Goal: Information Seeking & Learning: Learn about a topic

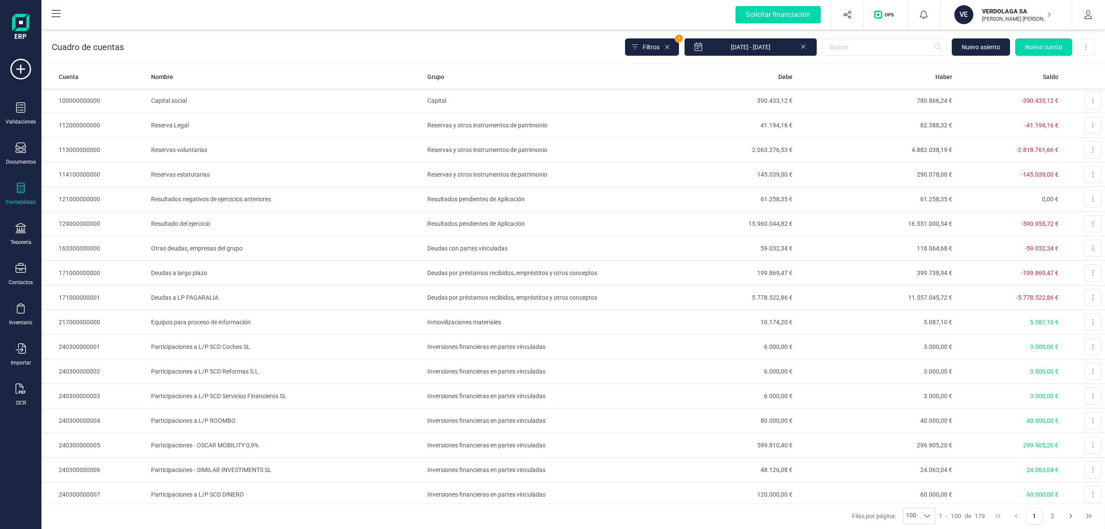
click at [988, 21] on p "[PERSON_NAME] [PERSON_NAME]" at bounding box center [1016, 19] width 69 height 7
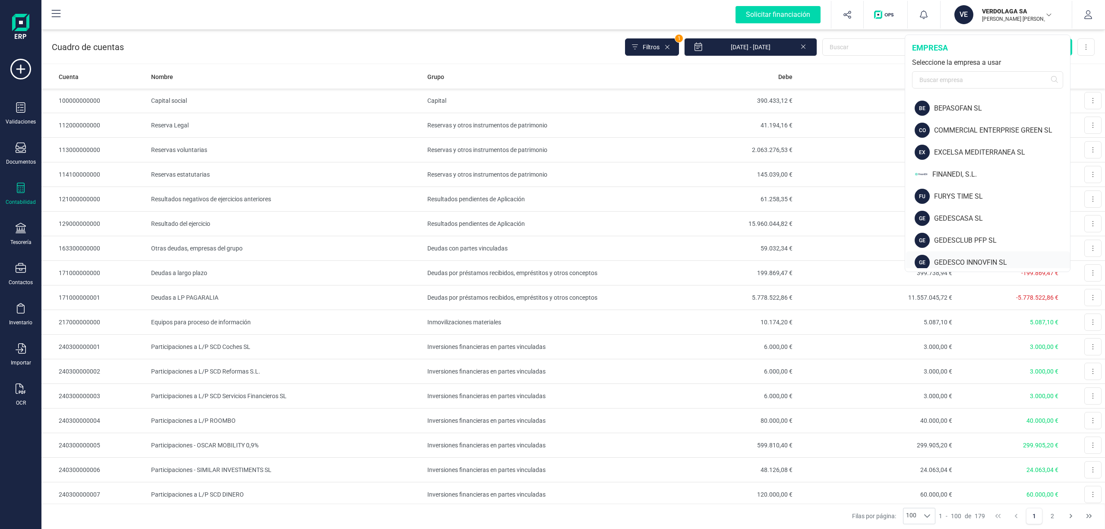
scroll to position [115, 0]
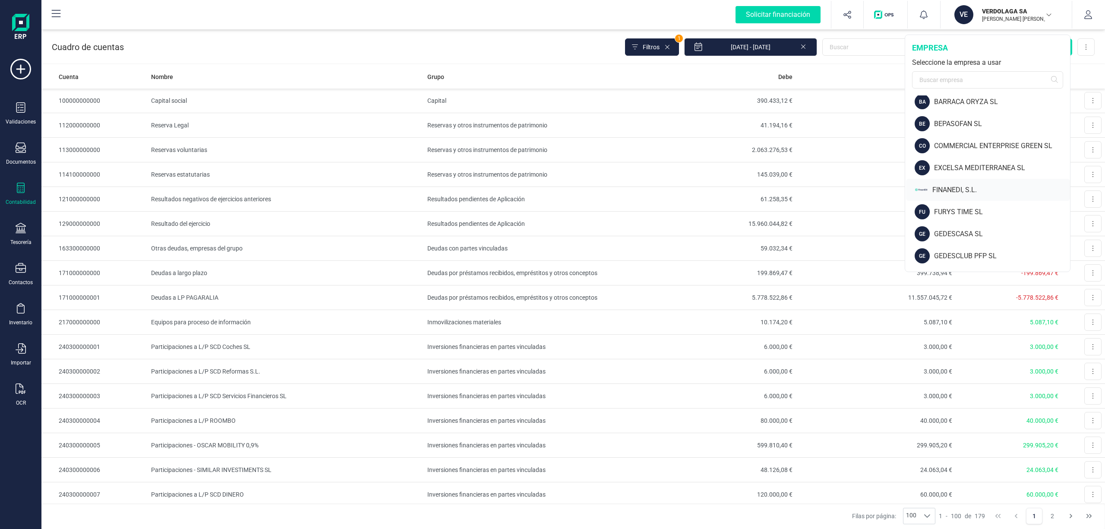
click at [965, 185] on div "FINANEDI, S.L." at bounding box center [1002, 190] width 138 height 10
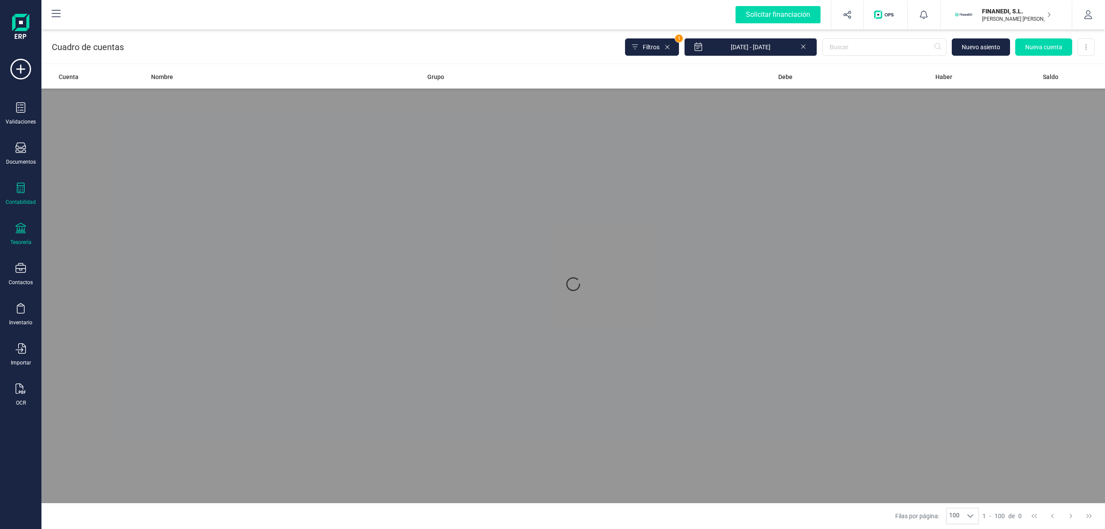
click at [21, 232] on icon at bounding box center [21, 228] width 10 height 10
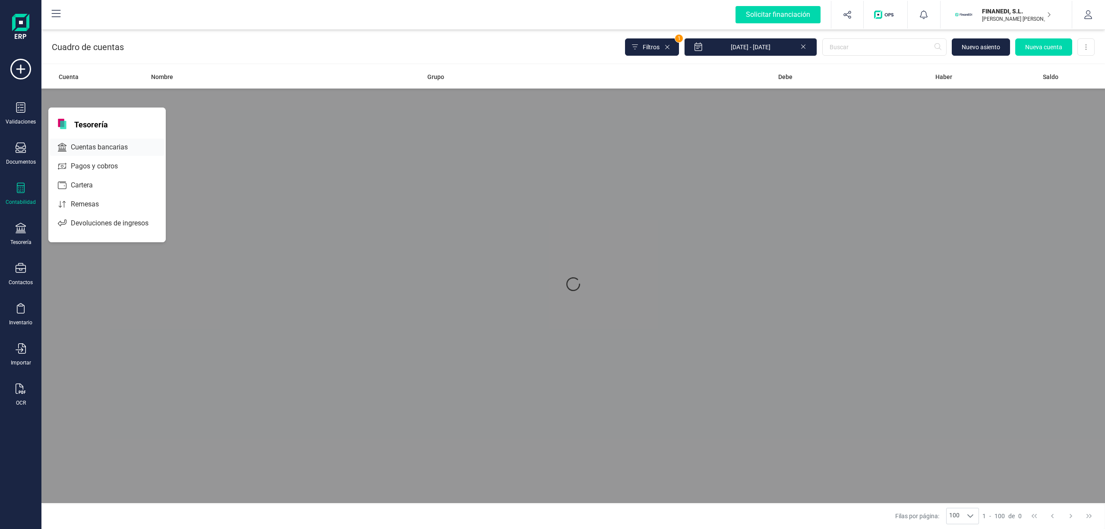
click at [121, 152] on div "Cuentas bancarias" at bounding box center [107, 147] width 114 height 17
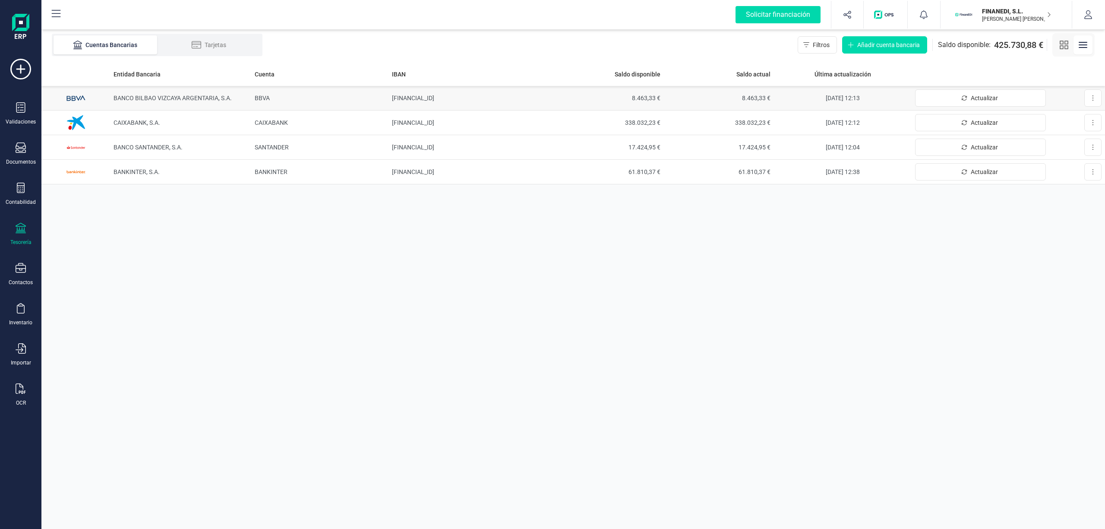
click at [119, 97] on span "BANCO BILBAO VIZCAYA ARGENTARIA, S.A." at bounding box center [173, 98] width 118 height 7
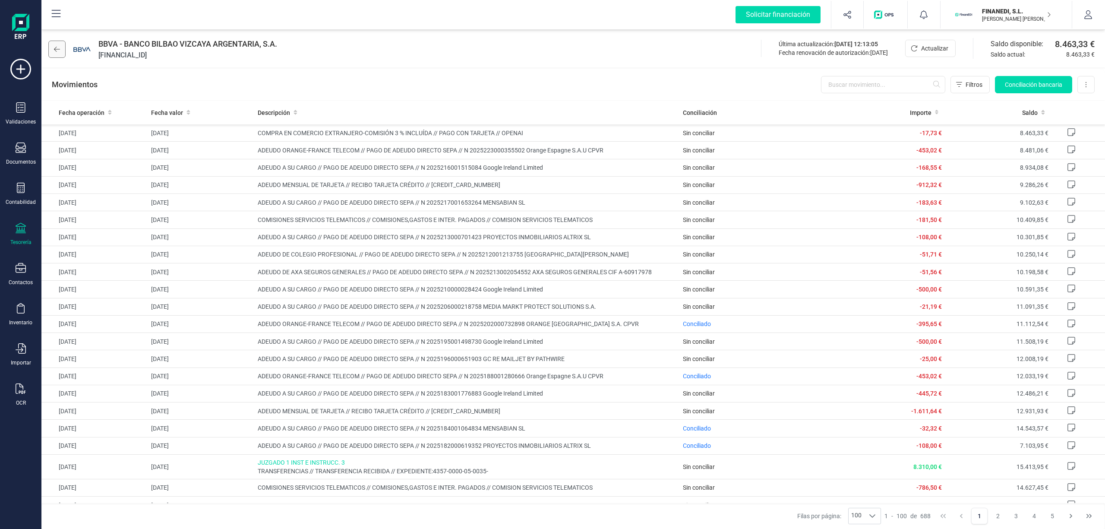
click at [54, 51] on icon at bounding box center [57, 49] width 6 height 7
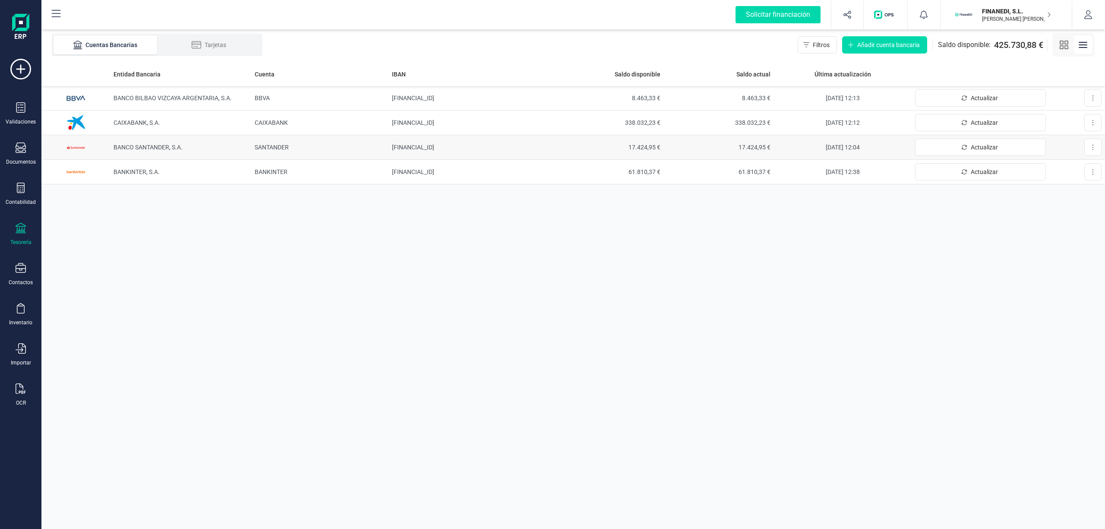
click at [155, 144] on span "BANCO SANTANDER, S.A." at bounding box center [148, 147] width 69 height 7
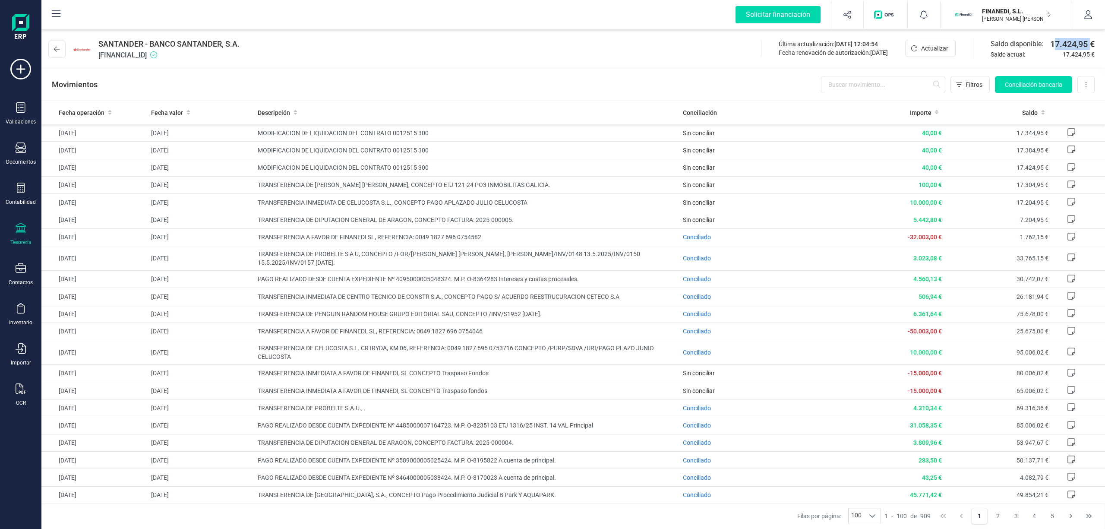
drag, startPoint x: 1052, startPoint y: 44, endPoint x: 1090, endPoint y: 42, distance: 38.0
click at [1090, 42] on span "17.424,95 €" at bounding box center [1073, 44] width 44 height 12
click at [562, 51] on div "SANTANDER - BANCO SANTANDER, S.A. [FINANCIAL_ID] Última actualización: [DATE] 1…" at bounding box center [573, 48] width 1064 height 40
click at [52, 42] on button at bounding box center [56, 49] width 17 height 17
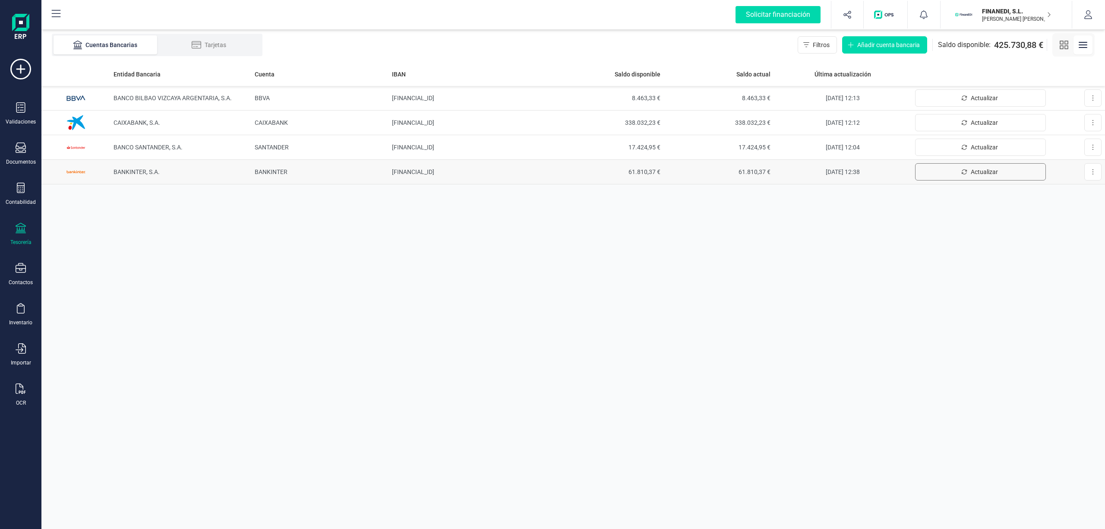
click at [978, 169] on span "Actualizar" at bounding box center [984, 172] width 27 height 9
click at [733, 175] on span "60.370,60 €" at bounding box center [719, 172] width 103 height 9
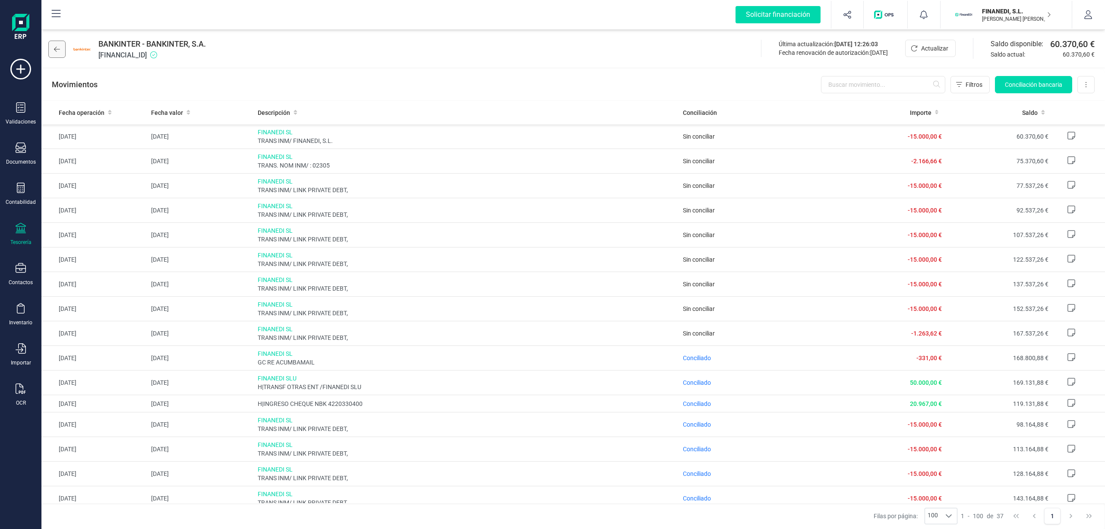
click at [54, 52] on icon at bounding box center [57, 49] width 6 height 7
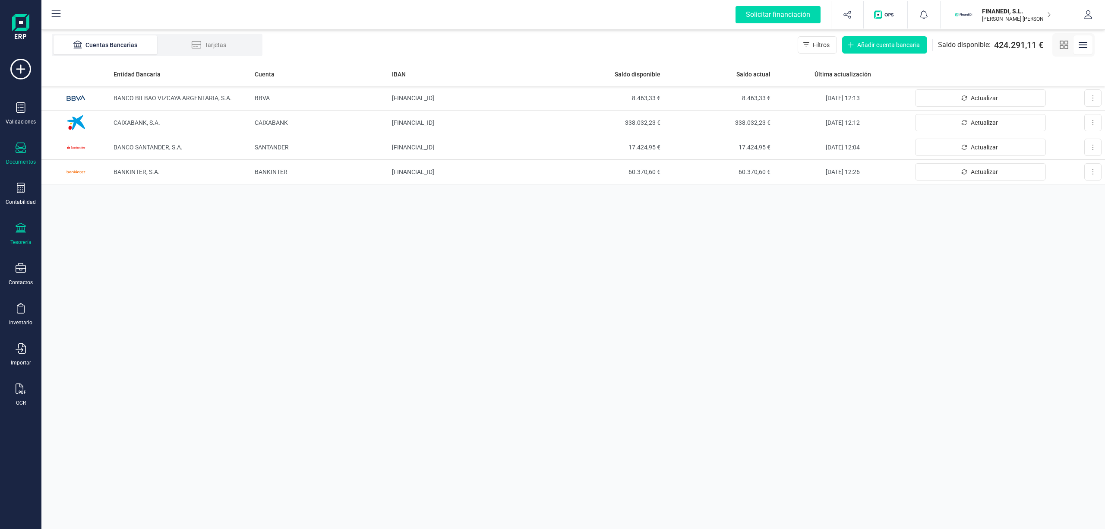
click at [231, 189] on div "Entidad Bancaria Cuenta IBAN Saldo disponible Saldo actual Última actualización…" at bounding box center [573, 295] width 1064 height 467
click at [19, 196] on div "Contabilidad" at bounding box center [20, 194] width 35 height 23
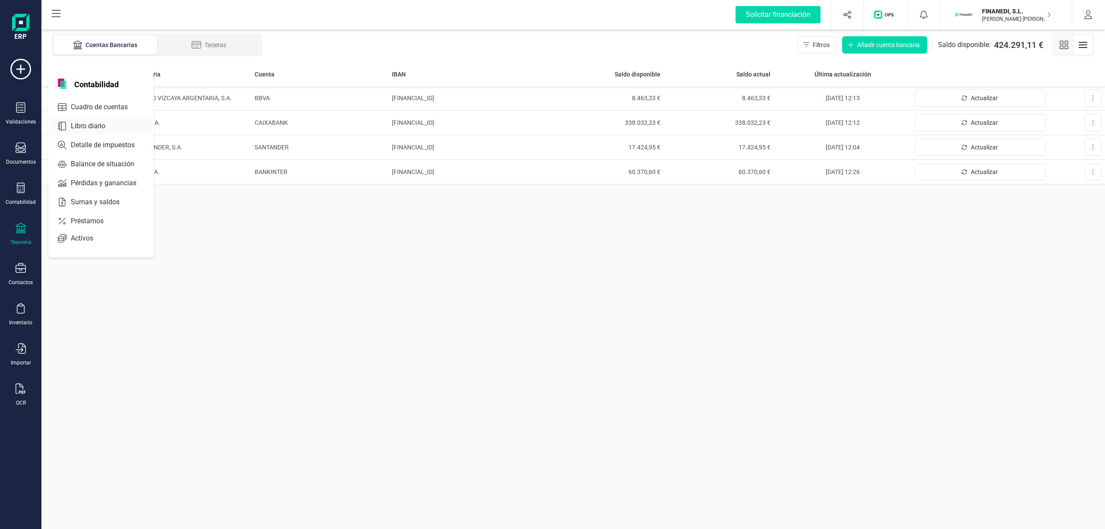
click at [82, 120] on div "Libro diario" at bounding box center [101, 125] width 102 height 17
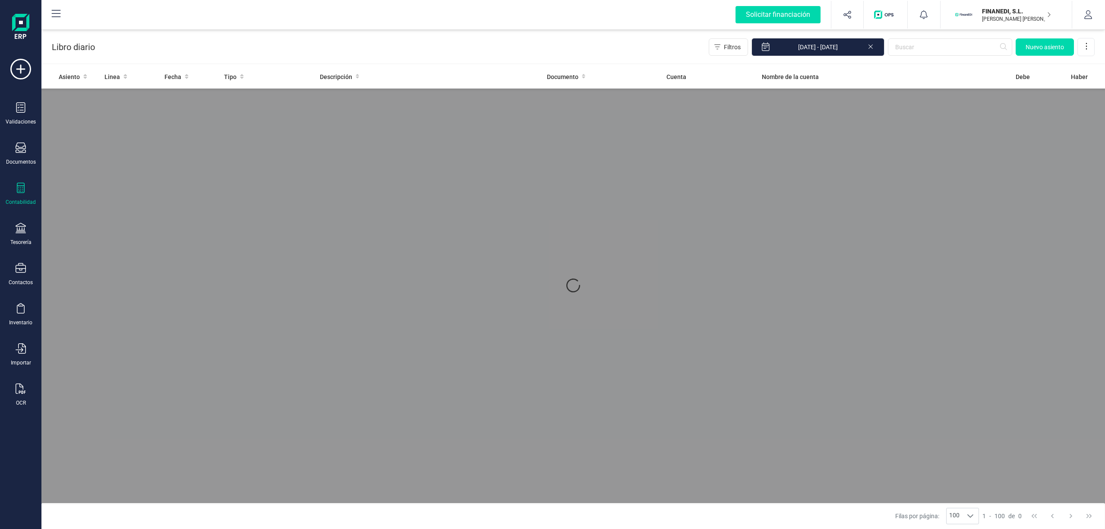
click at [946, 57] on div "Libro diario Filtros [DATE] - [DATE] [GEOGRAPHIC_DATA]" at bounding box center [573, 45] width 1064 height 35
click at [940, 54] on input "text" at bounding box center [950, 46] width 124 height 17
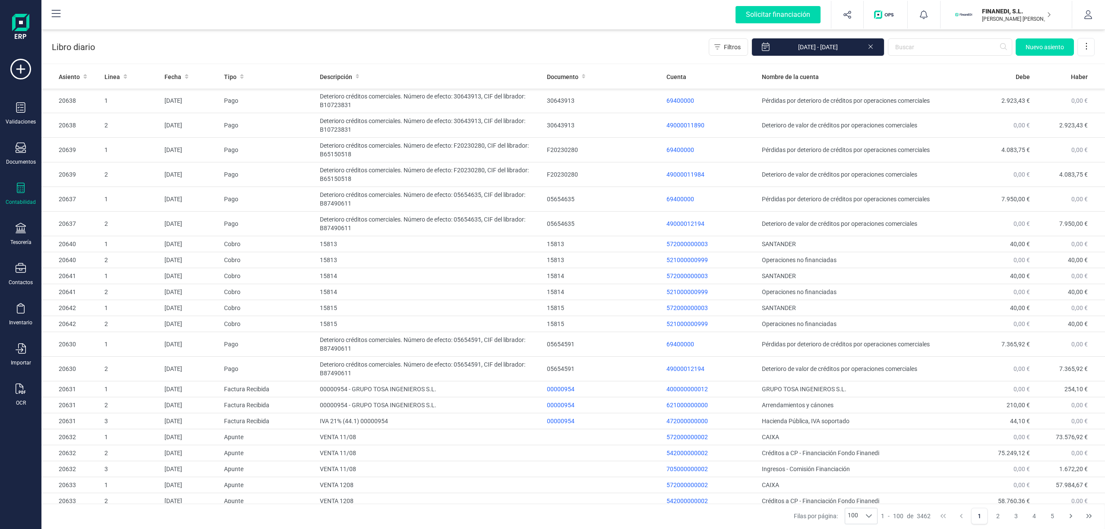
click at [928, 56] on div "Libro diario Filtros [DATE] - [DATE] [GEOGRAPHIC_DATA]" at bounding box center [573, 45] width 1064 height 35
click at [930, 50] on input "text" at bounding box center [950, 46] width 124 height 17
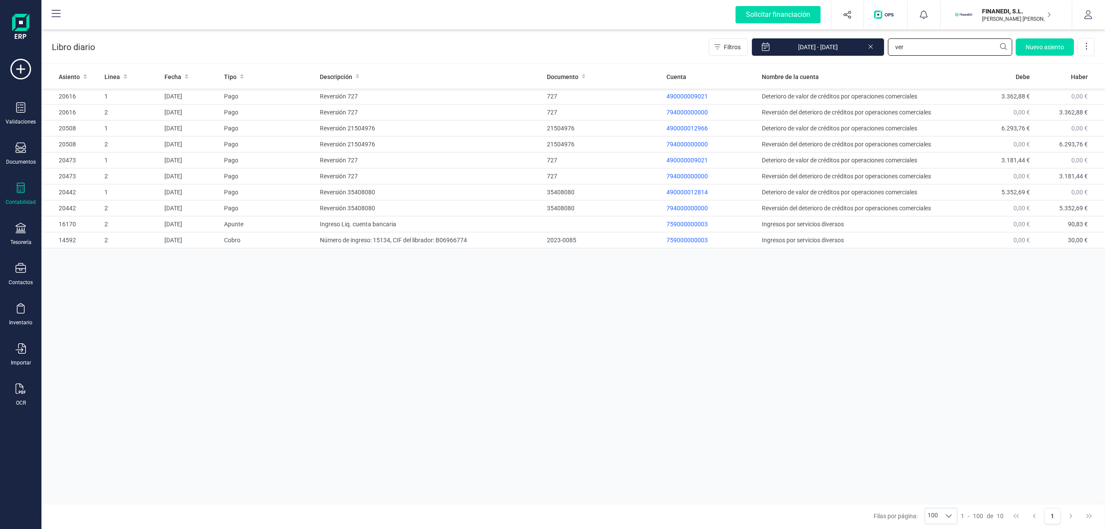
type input "ver"
click at [18, 191] on icon at bounding box center [21, 188] width 10 height 10
click at [104, 105] on span "Cuadro de cuentas" at bounding box center [105, 107] width 76 height 10
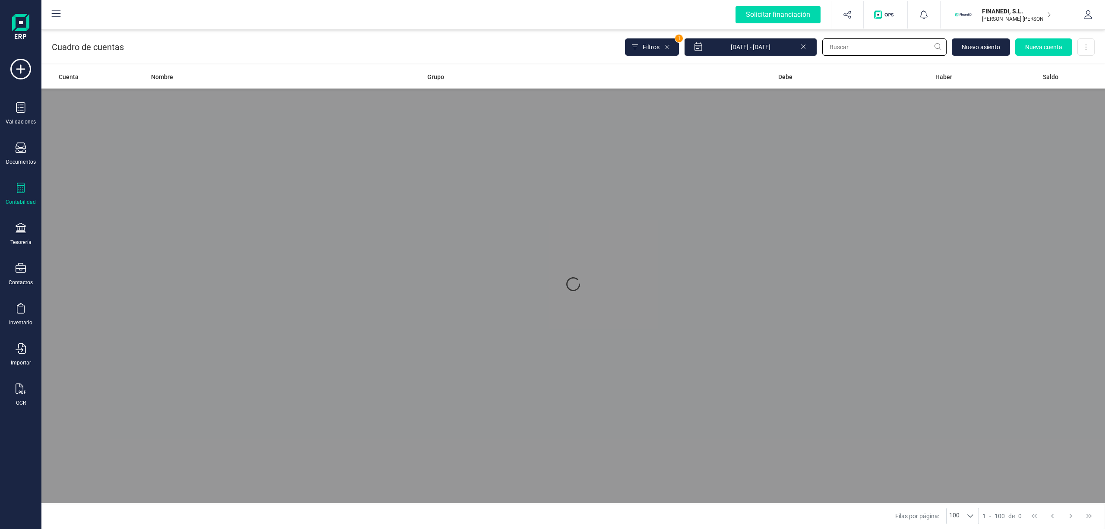
click at [889, 47] on input "text" at bounding box center [885, 46] width 124 height 17
type input "v"
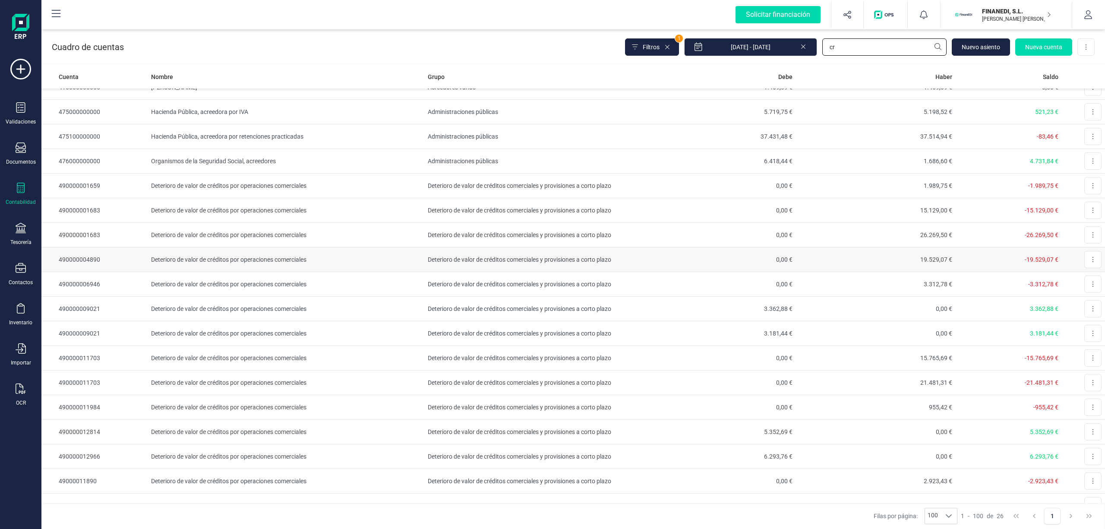
scroll to position [244, 0]
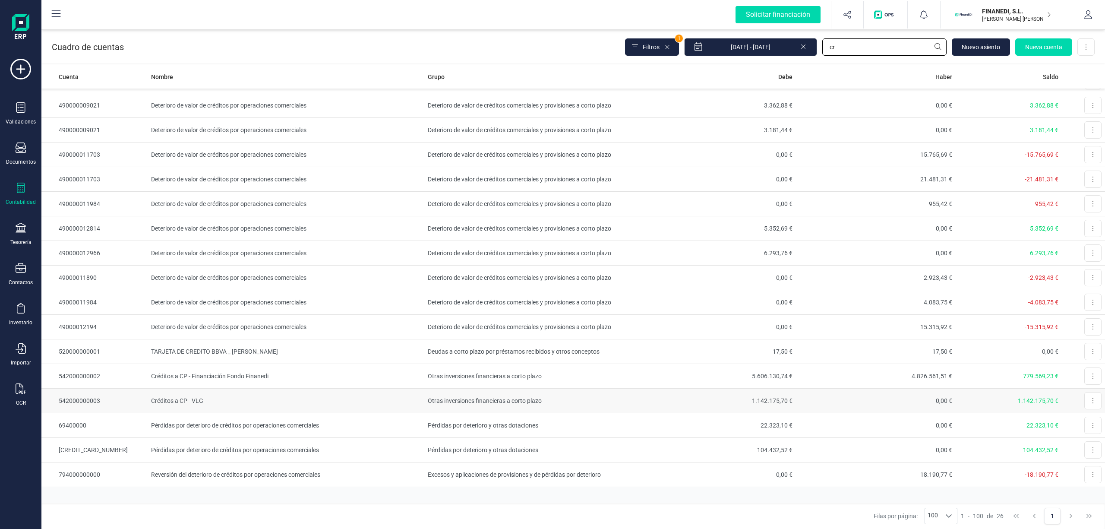
type input "cr"
click at [434, 402] on td "Otras inversiones financieras a corto plazo" at bounding box center [530, 401] width 212 height 25
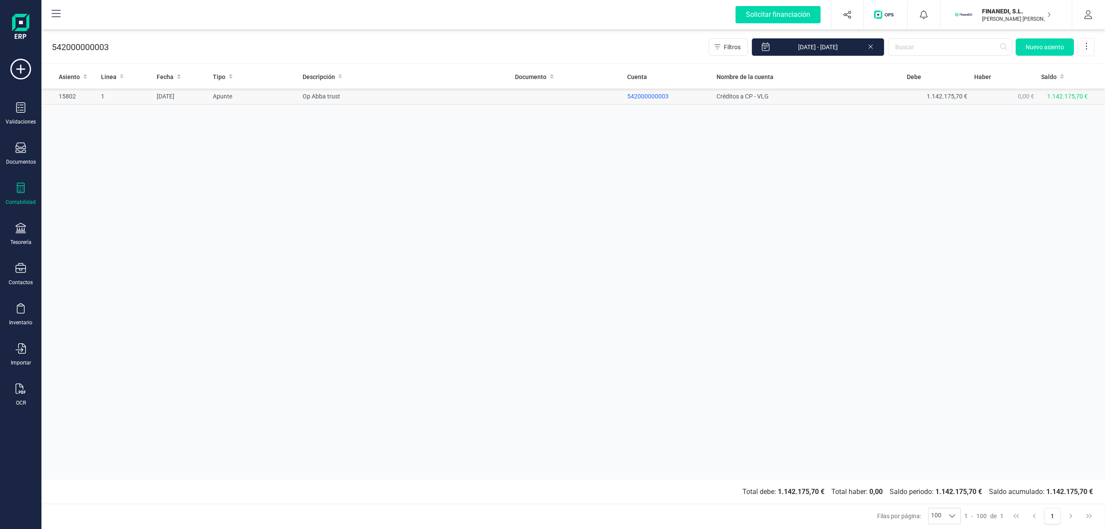
click at [651, 101] on td "542000000003" at bounding box center [668, 97] width 89 height 16
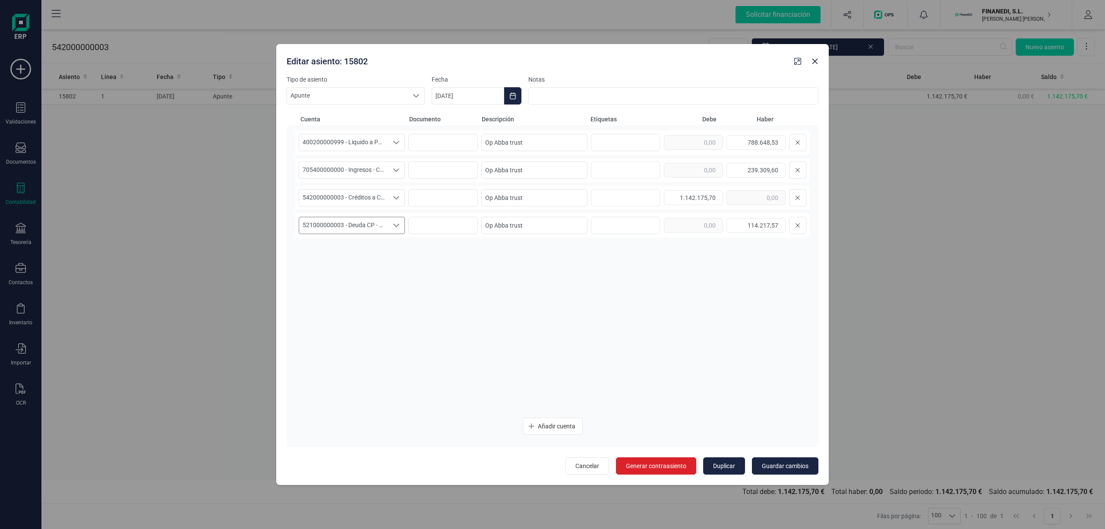
click at [386, 227] on span "521000000003 - Deuda CP - Retenciones OP Financ. [GEOGRAPHIC_DATA]" at bounding box center [343, 225] width 89 height 16
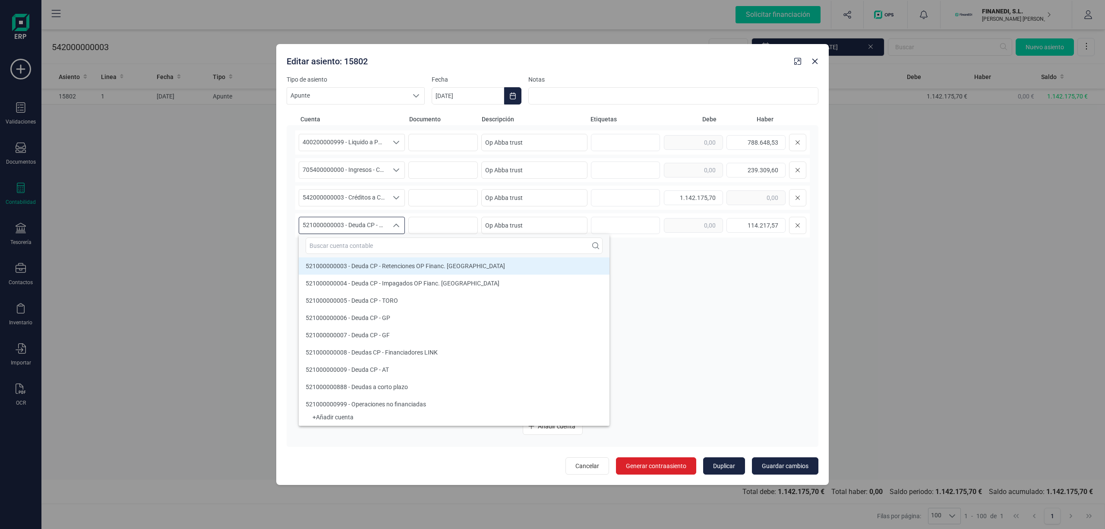
click at [386, 227] on span "521000000003 - Deuda CP - Retenciones OP Financ. [GEOGRAPHIC_DATA]" at bounding box center [343, 225] width 89 height 16
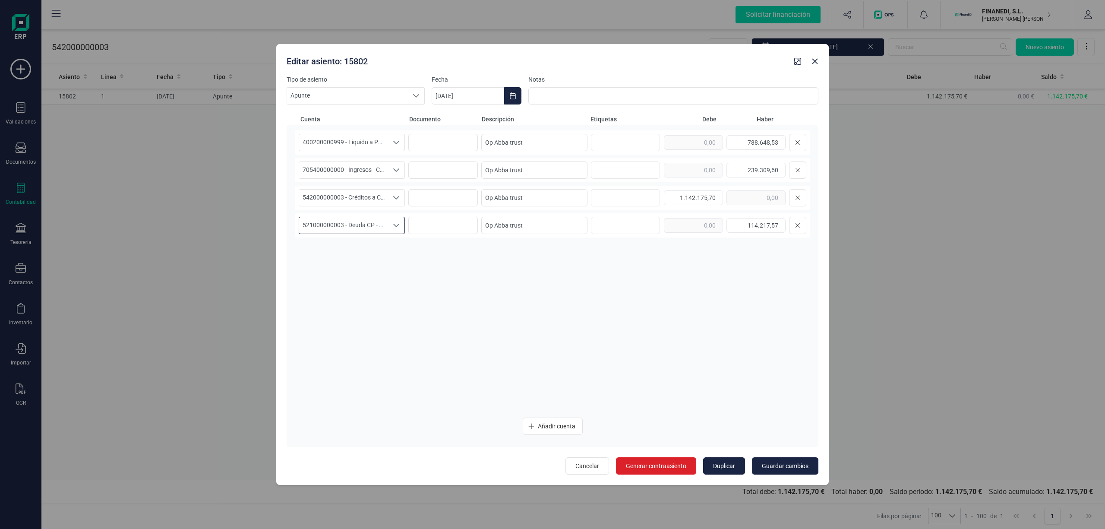
click at [698, 289] on div "400200000999 - Liquido a Pagar a Cliente 400200000999 - Liquido a Pagar a Clien…" at bounding box center [552, 270] width 515 height 280
click at [381, 137] on span "400200000999 - Liquido a Pagar a Cliente" at bounding box center [343, 142] width 89 height 16
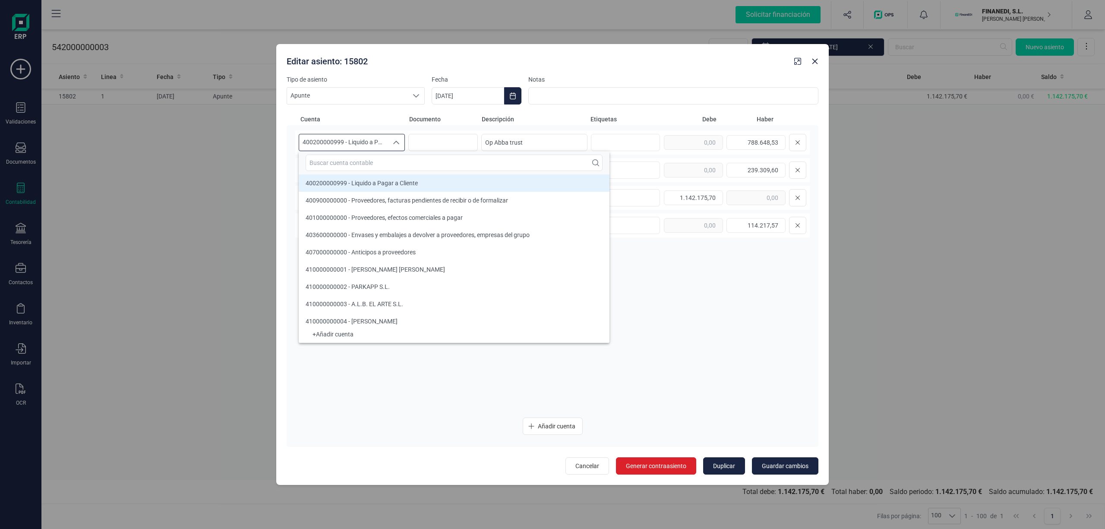
click at [381, 137] on span "400200000999 - Liquido a Pagar a Cliente" at bounding box center [343, 142] width 89 height 16
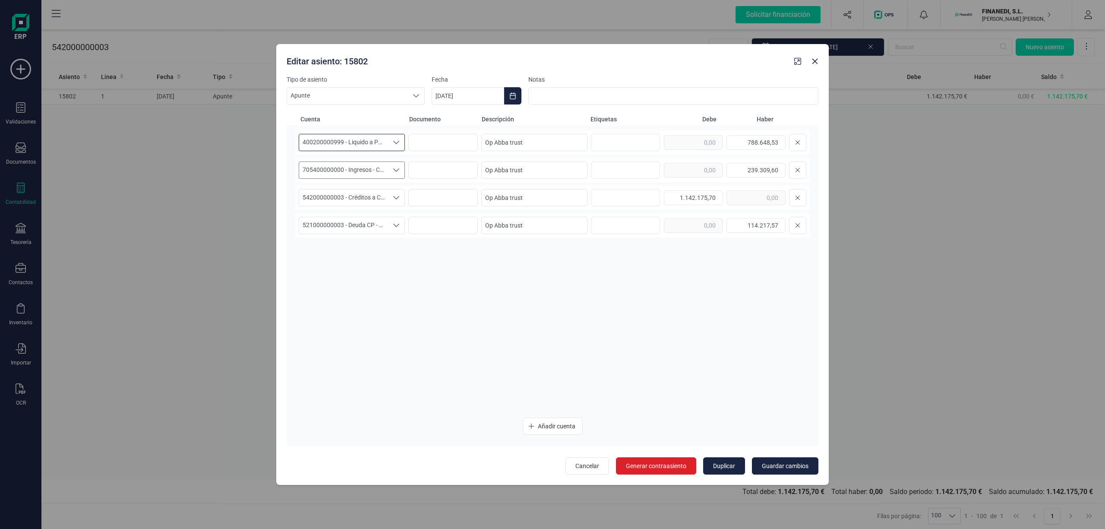
click at [380, 173] on span "705400000000 - Ingresos - Comisión OP" at bounding box center [343, 170] width 89 height 16
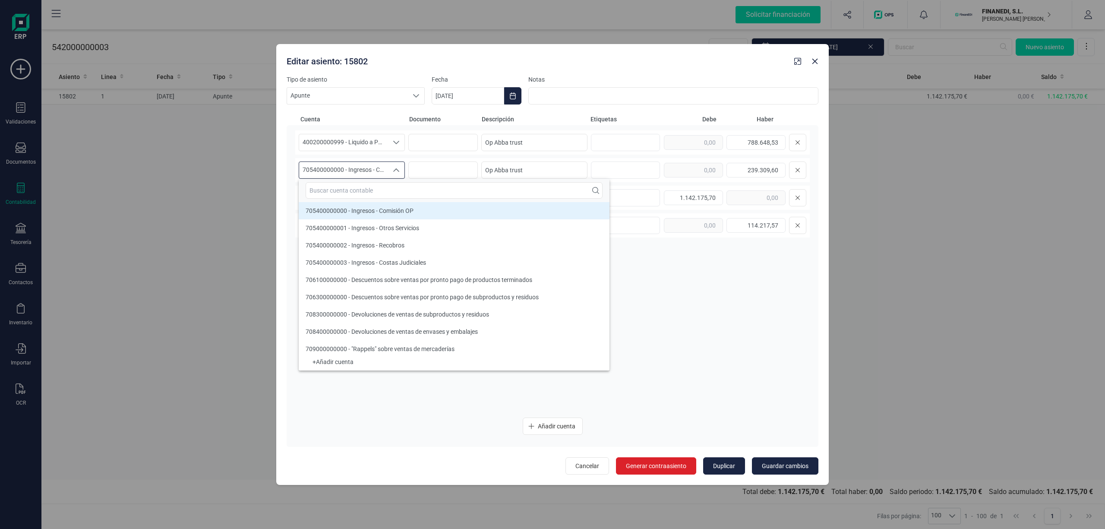
click at [380, 173] on span "705400000000 - Ingresos - Comisión OP" at bounding box center [343, 170] width 89 height 16
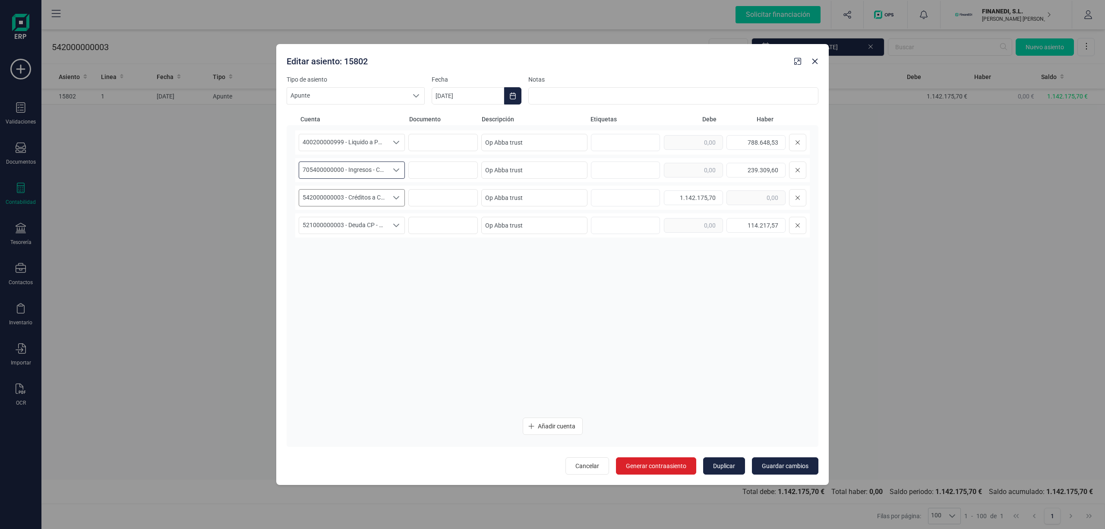
click at [384, 194] on span "542000000003 - Créditos a CP - VLG" at bounding box center [343, 198] width 89 height 16
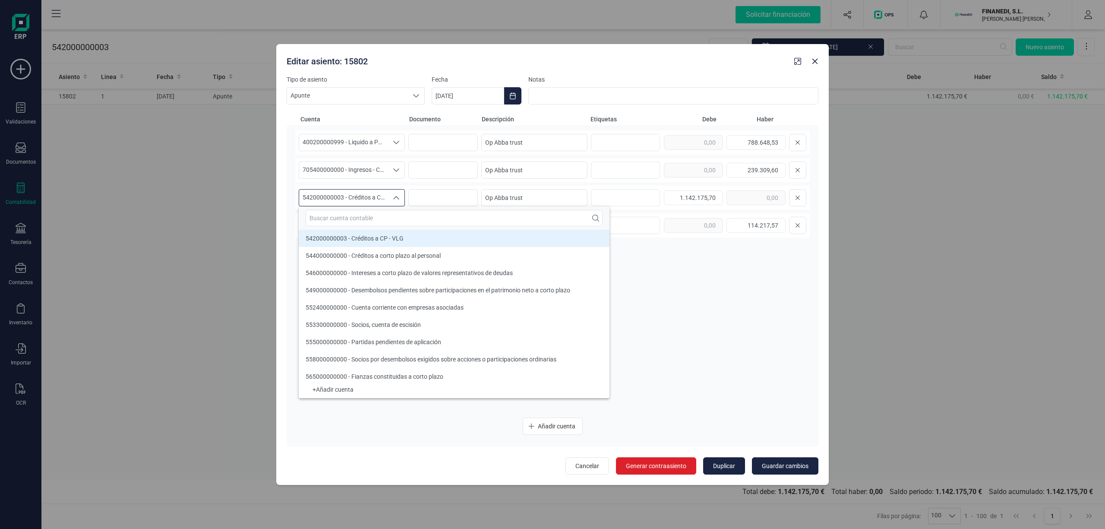
click at [386, 198] on span "542000000003 - Créditos a CP - VLG" at bounding box center [343, 198] width 89 height 16
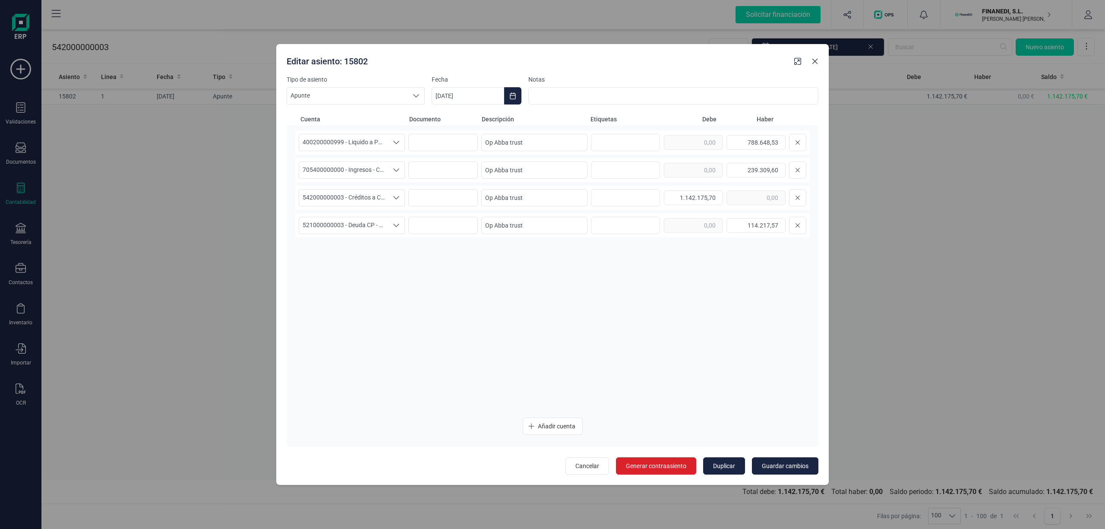
click at [819, 60] on button "button" at bounding box center [815, 61] width 14 height 14
type input "[DATE]"
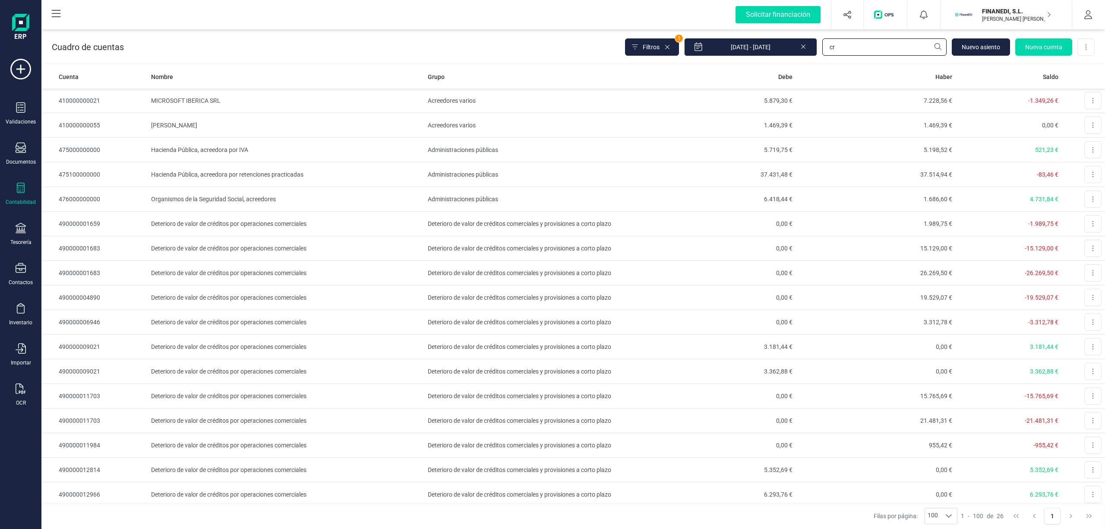
click at [838, 47] on input "cr" at bounding box center [885, 46] width 124 height 17
drag, startPoint x: 847, startPoint y: 47, endPoint x: 790, endPoint y: 51, distance: 56.7
click at [790, 51] on div "Filtros 1 [DATE] - [DATE] cr [GEOGRAPHIC_DATA] Nueva cuenta Descargar Excel" at bounding box center [860, 47] width 470 height 18
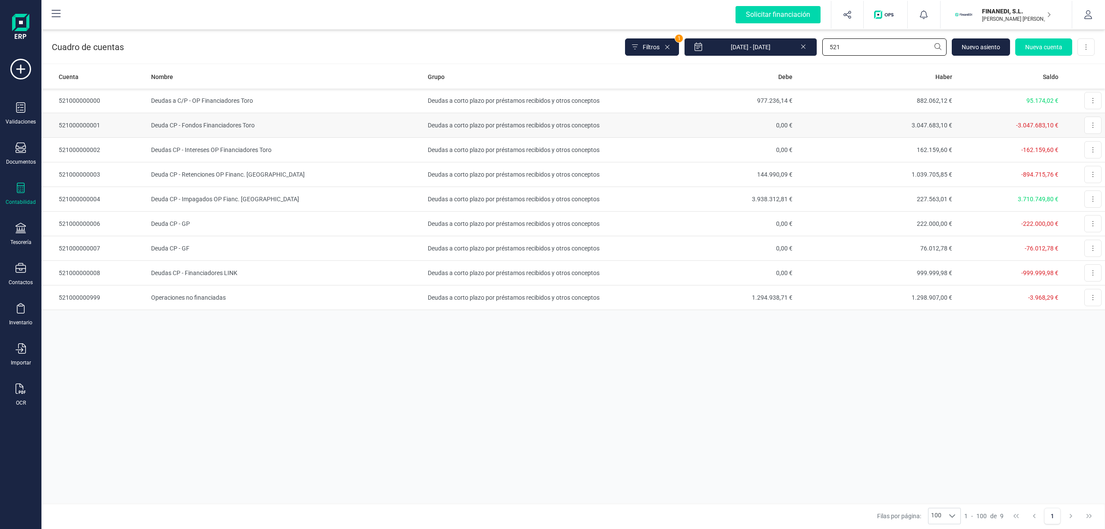
type input "521"
click at [119, 125] on td "521000000001" at bounding box center [94, 125] width 106 height 25
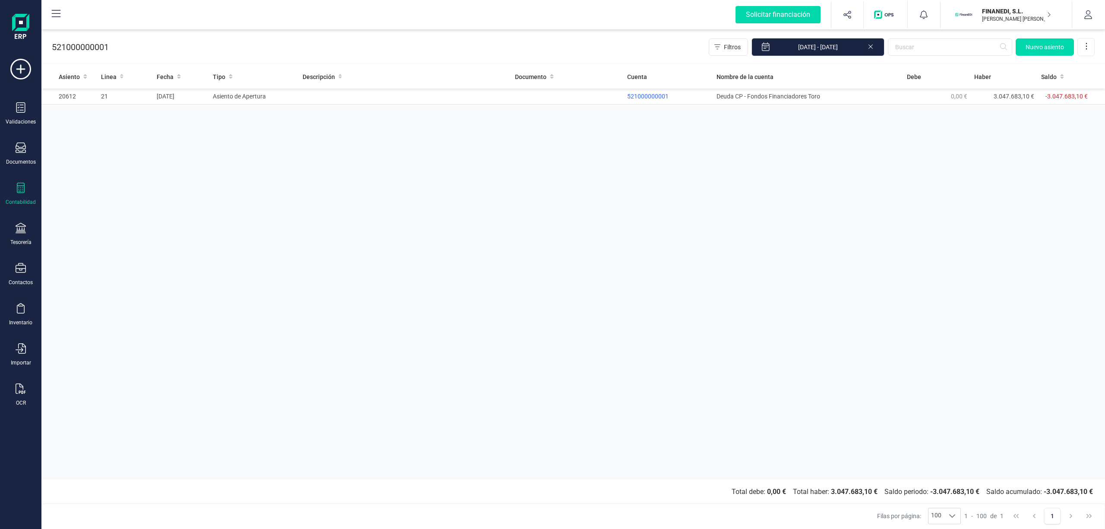
click at [872, 47] on icon at bounding box center [870, 45] width 7 height 9
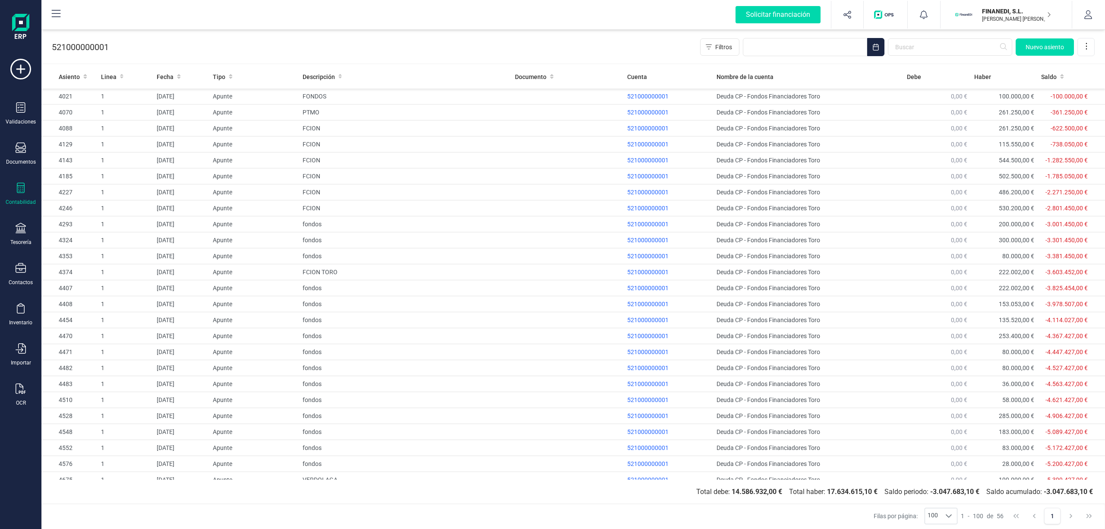
click at [548, 42] on div "521000000001 Filtros [GEOGRAPHIC_DATA]" at bounding box center [573, 45] width 1064 height 35
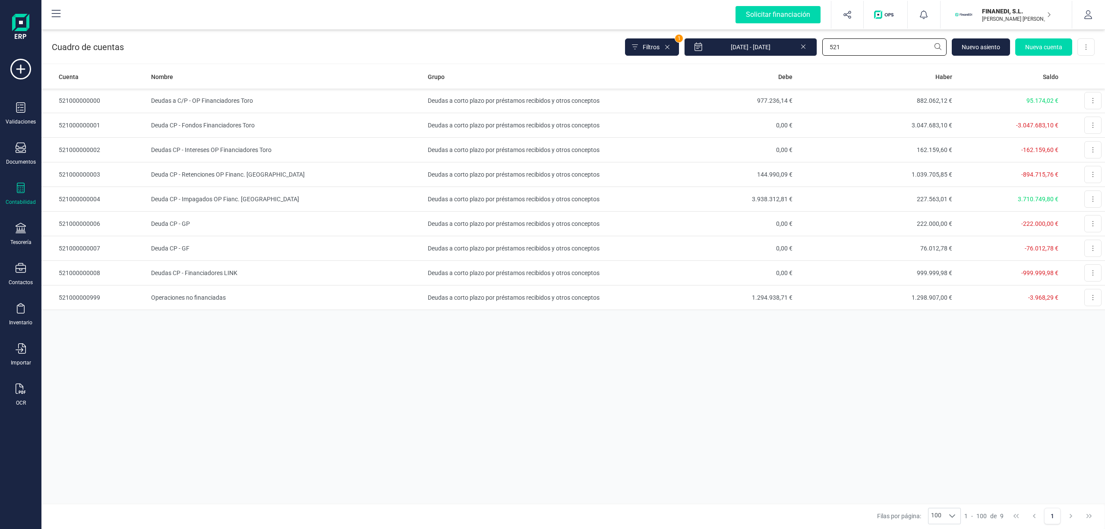
click at [872, 48] on input "521" at bounding box center [885, 46] width 124 height 17
click at [244, 148] on td "Deudas CP - Intereses OP Financiadores Toro" at bounding box center [286, 150] width 276 height 25
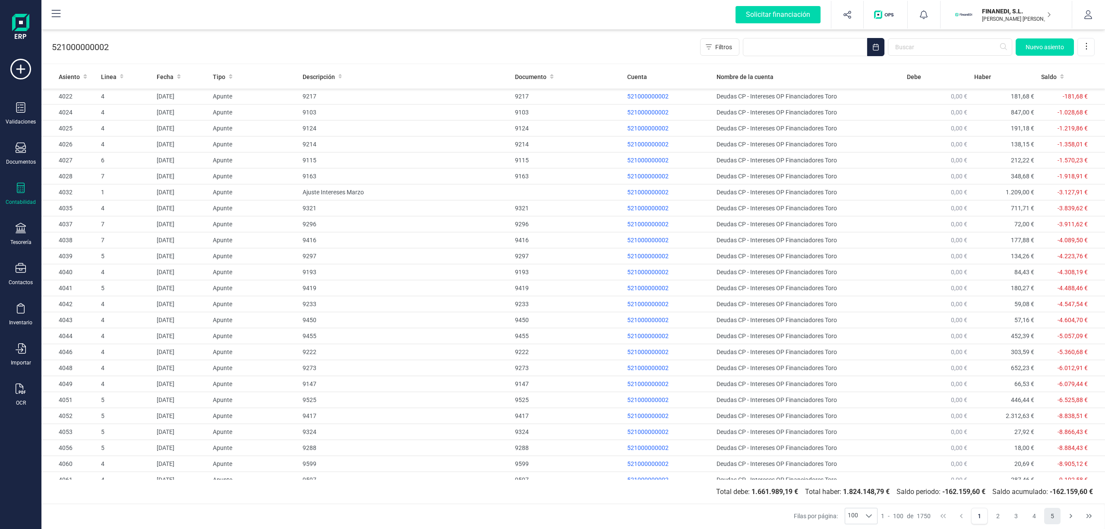
click at [1057, 515] on button "5" at bounding box center [1052, 516] width 16 height 16
click at [976, 517] on button "3" at bounding box center [979, 516] width 16 height 16
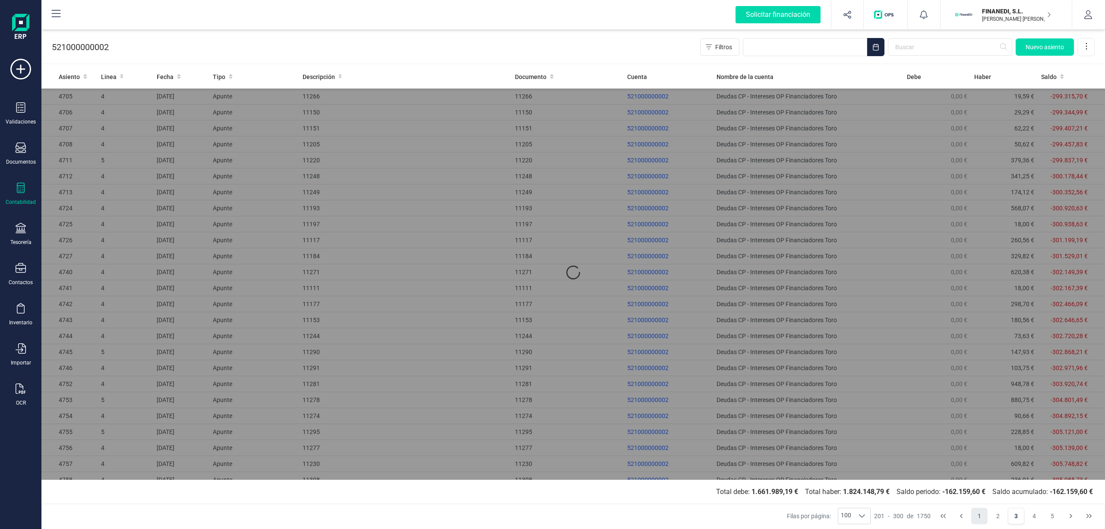
click at [980, 516] on button "1" at bounding box center [979, 516] width 16 height 16
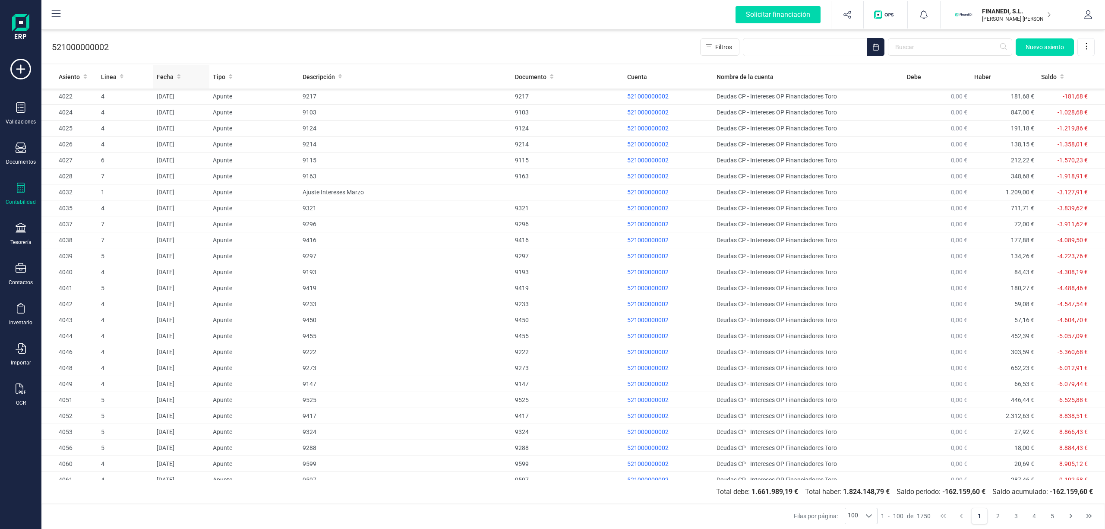
click at [161, 76] on span "Fecha" at bounding box center [165, 77] width 17 height 9
click at [167, 76] on span "Fecha" at bounding box center [165, 77] width 17 height 9
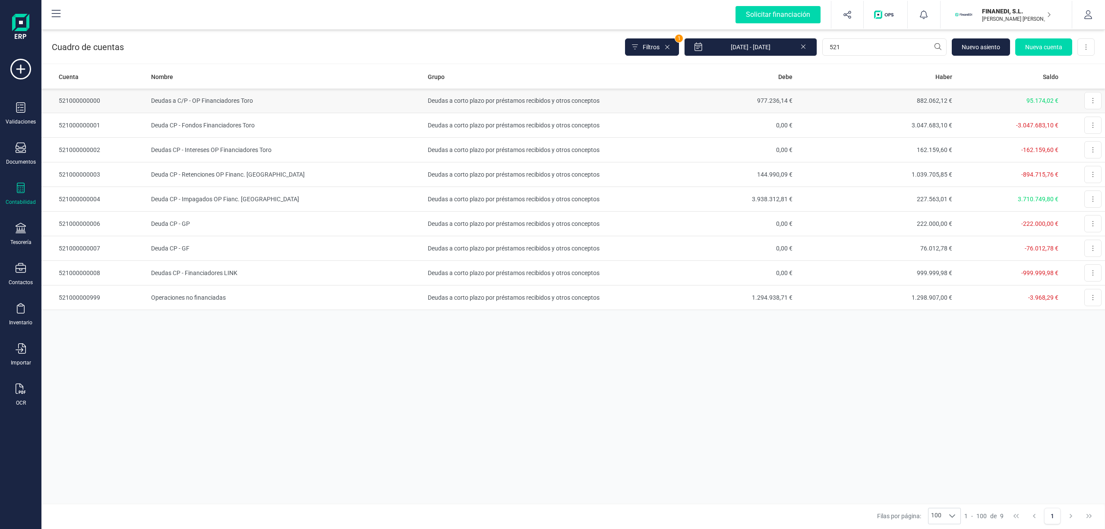
click at [196, 104] on td "Deudas a C/P - OP Financiadores Toro" at bounding box center [286, 101] width 276 height 25
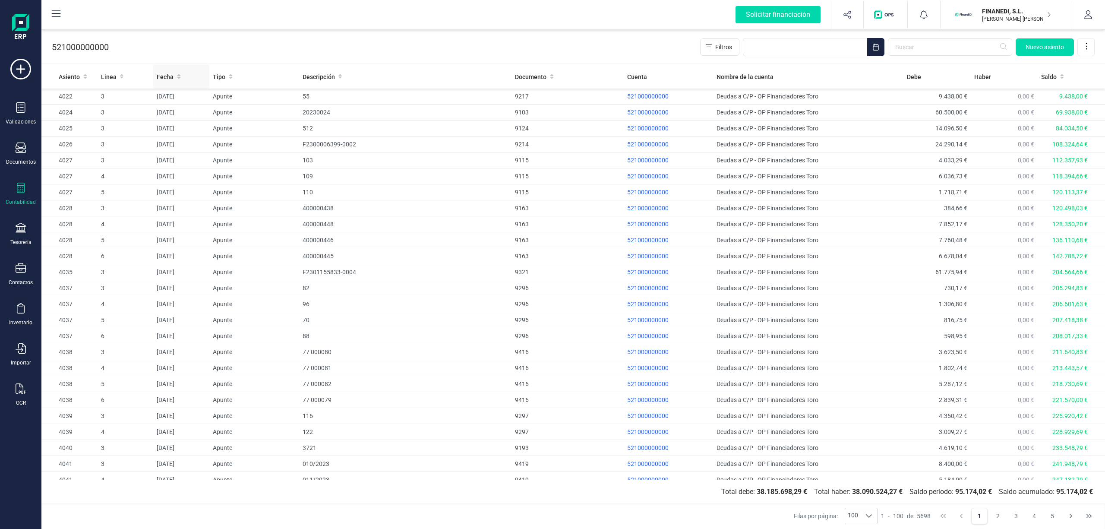
click at [163, 78] on span "Fecha" at bounding box center [165, 77] width 17 height 9
click at [177, 79] on icon at bounding box center [179, 76] width 4 height 6
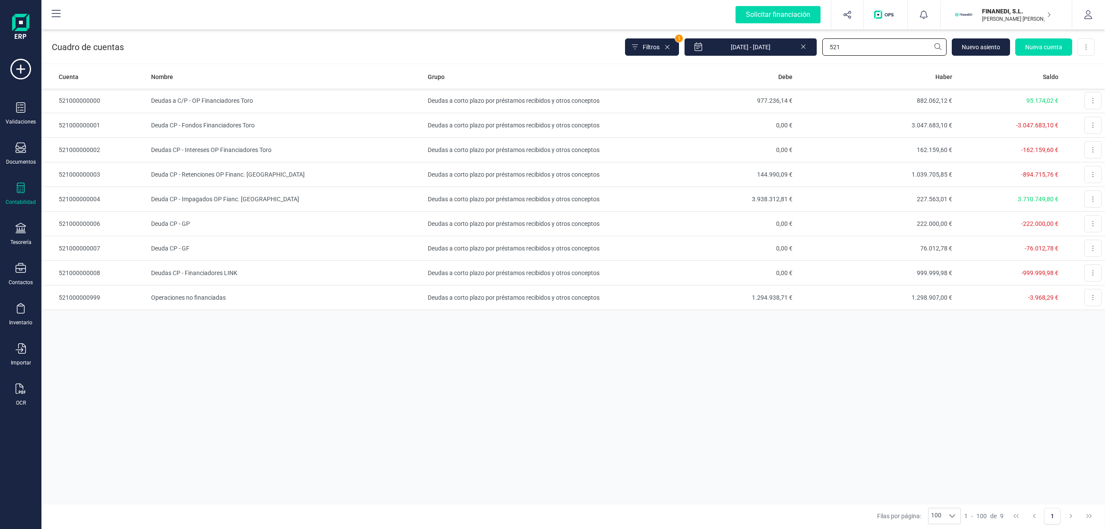
drag, startPoint x: 869, startPoint y: 43, endPoint x: 771, endPoint y: 35, distance: 97.9
click at [771, 35] on div "Cuadro de cuentas Filtros 1 [DATE] - [DATE] 521 [GEOGRAPHIC_DATA] cuenta Descar…" at bounding box center [573, 45] width 1064 height 35
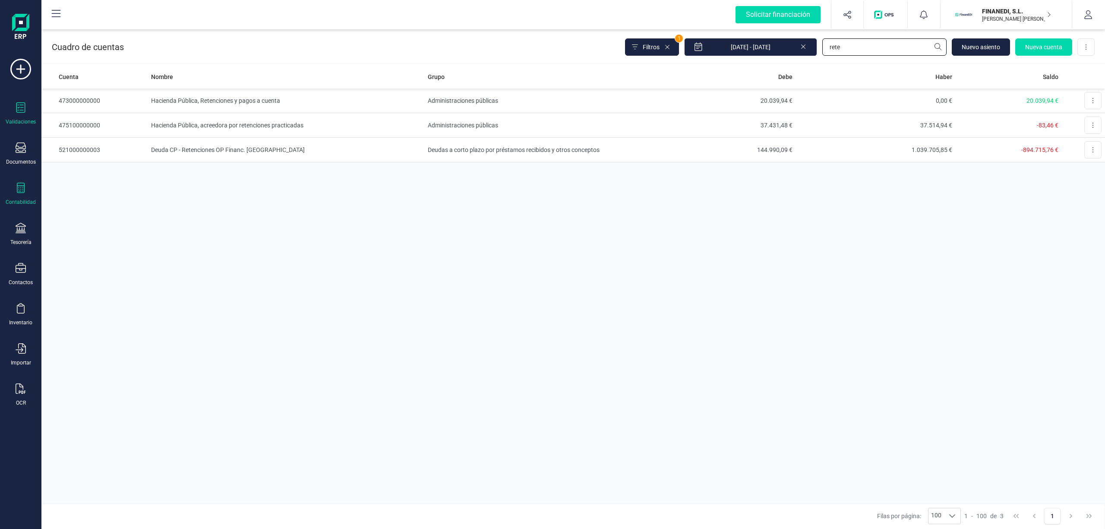
type input "rete"
click at [505, 156] on td "Deudas a corto plazo por préstamos recibidos y otros conceptos" at bounding box center [530, 150] width 212 height 25
